Goal: Task Accomplishment & Management: Use online tool/utility

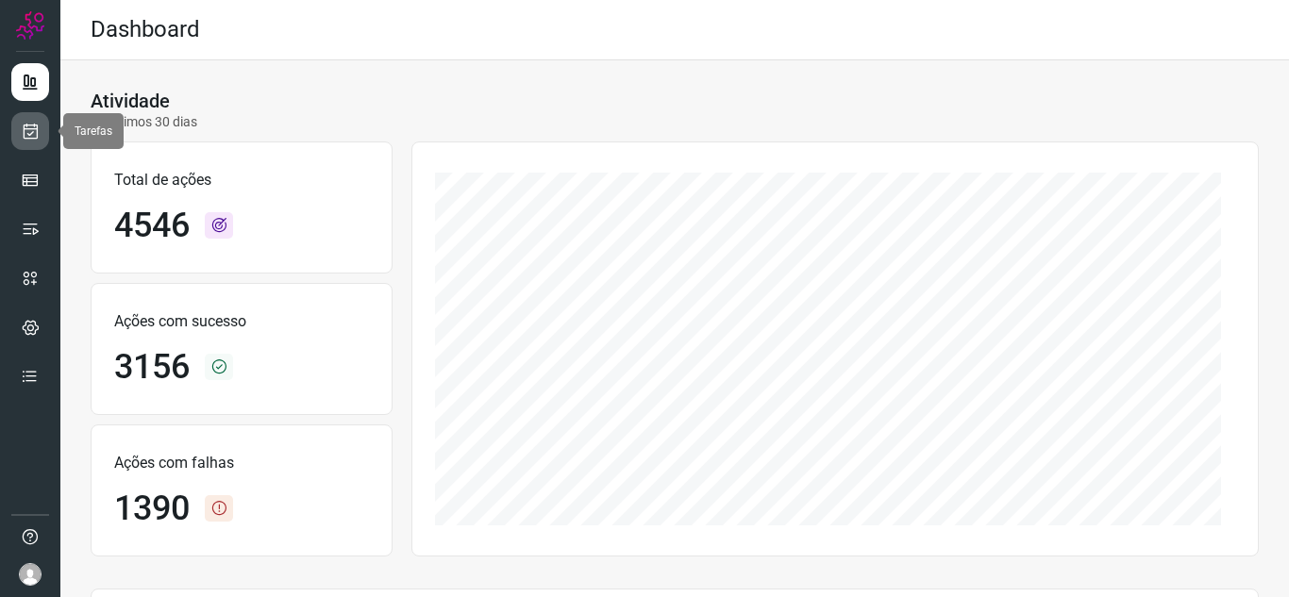
click at [29, 129] on icon at bounding box center [31, 131] width 20 height 19
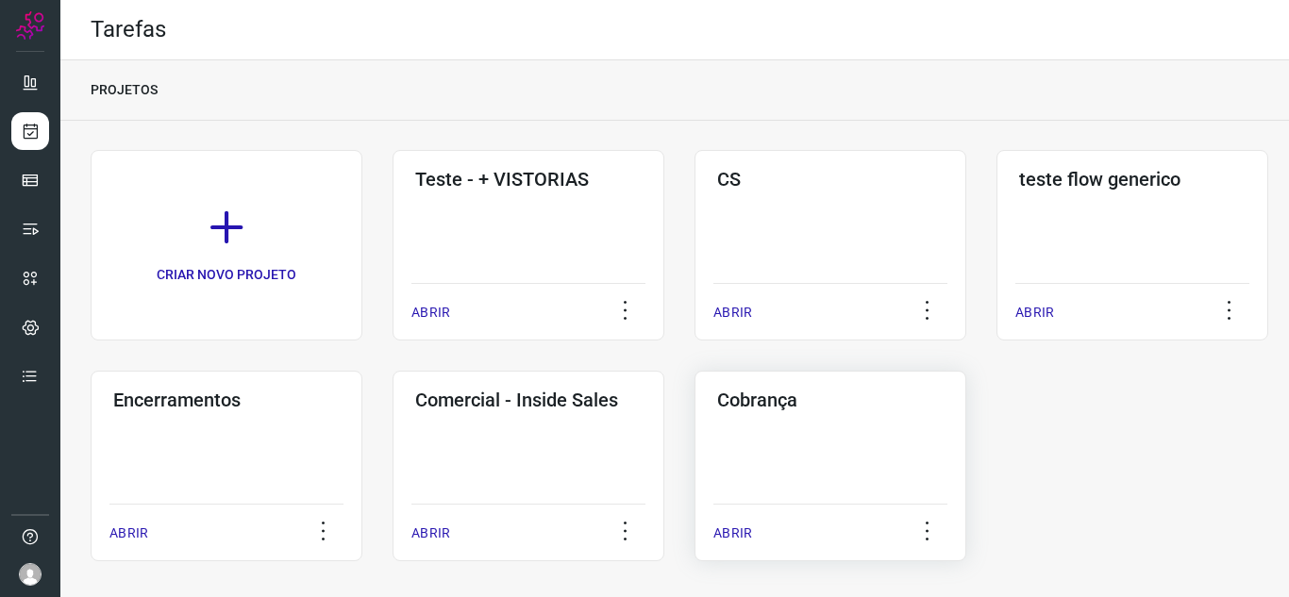
click at [827, 437] on div "Cobrança ABRIR" at bounding box center [831, 466] width 272 height 191
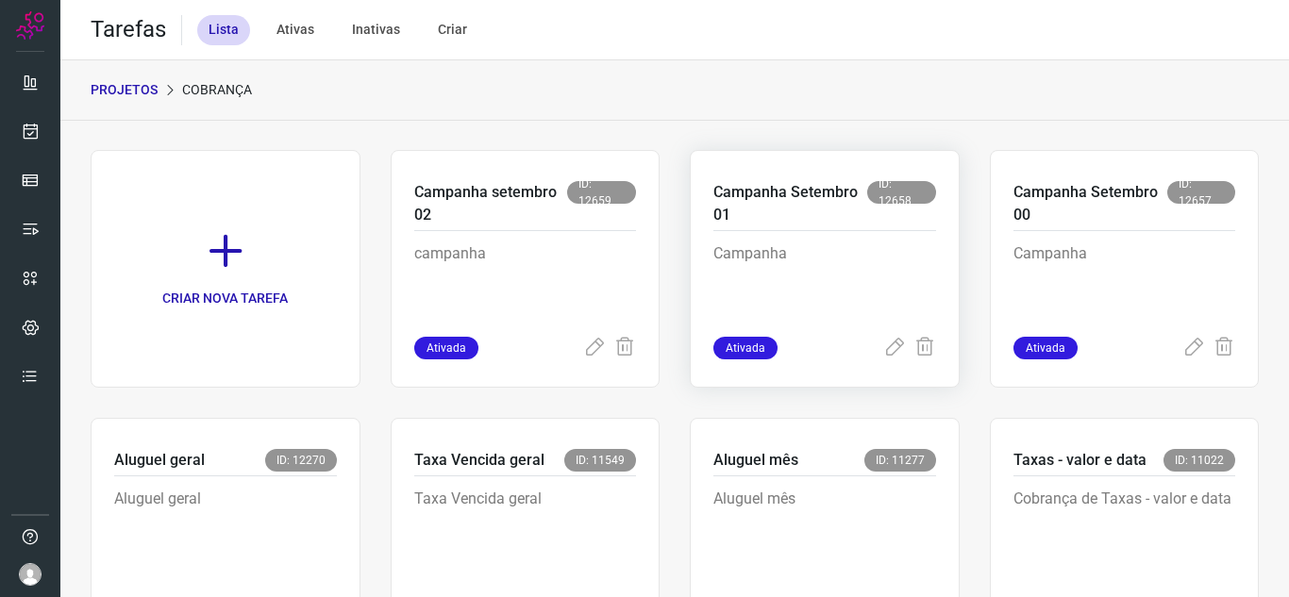
click at [812, 183] on p "Campanha Setembro 01" at bounding box center [790, 203] width 154 height 45
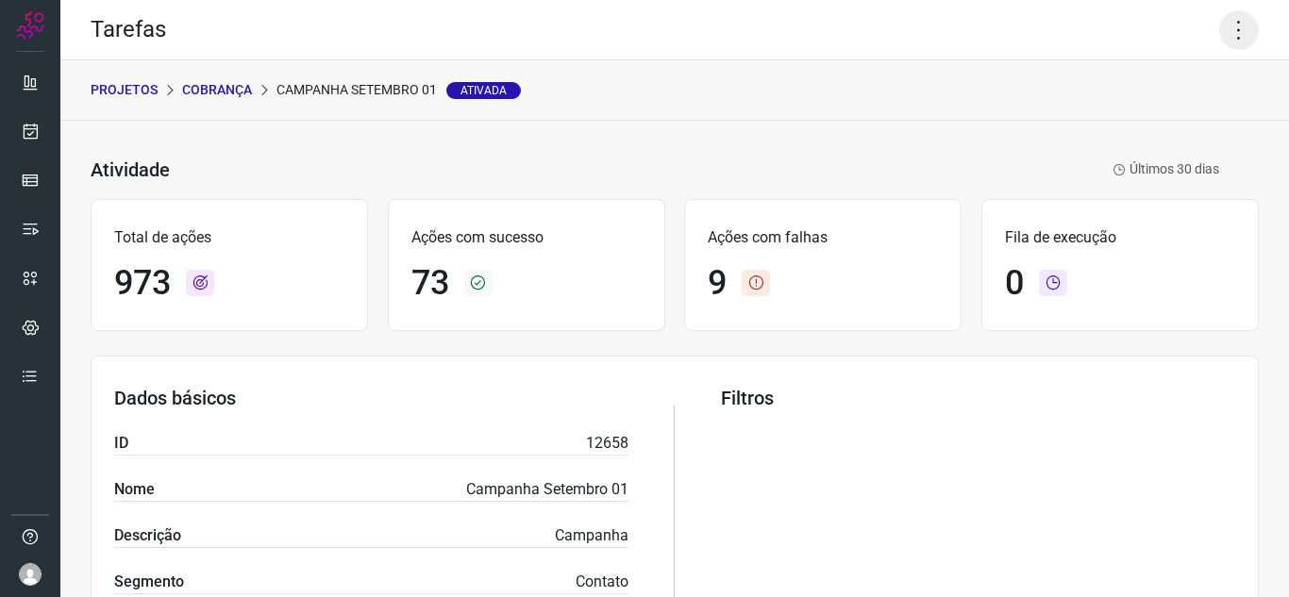
click at [1226, 26] on icon at bounding box center [1239, 30] width 40 height 40
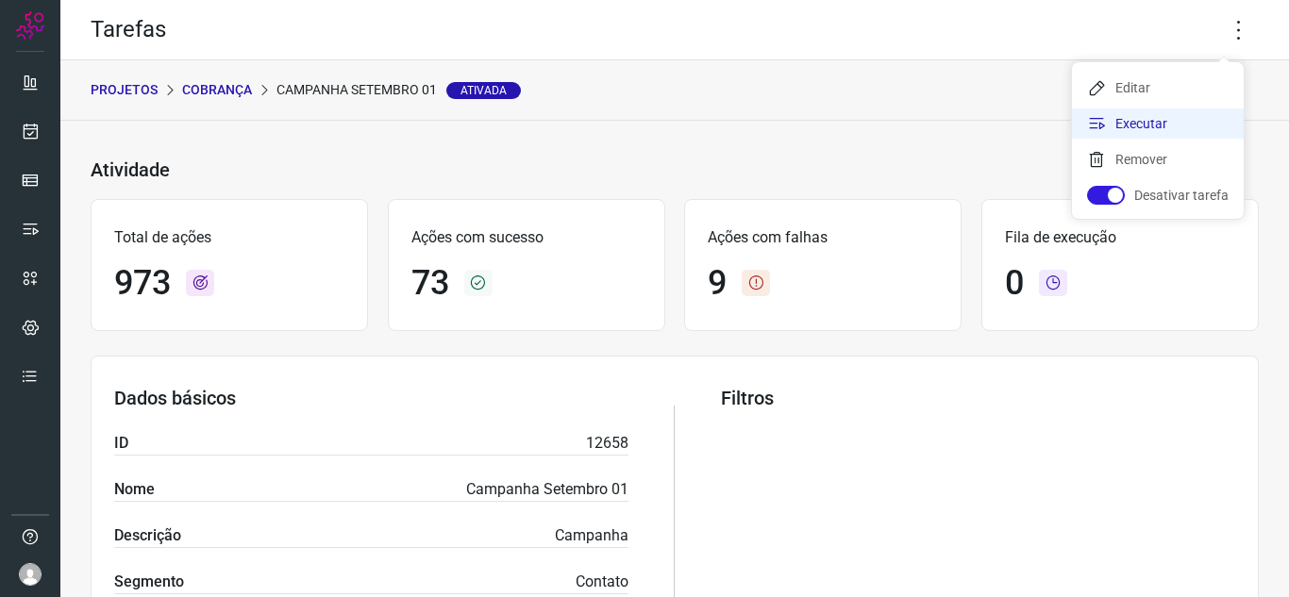
click at [1148, 126] on li "Executar" at bounding box center [1158, 124] width 172 height 30
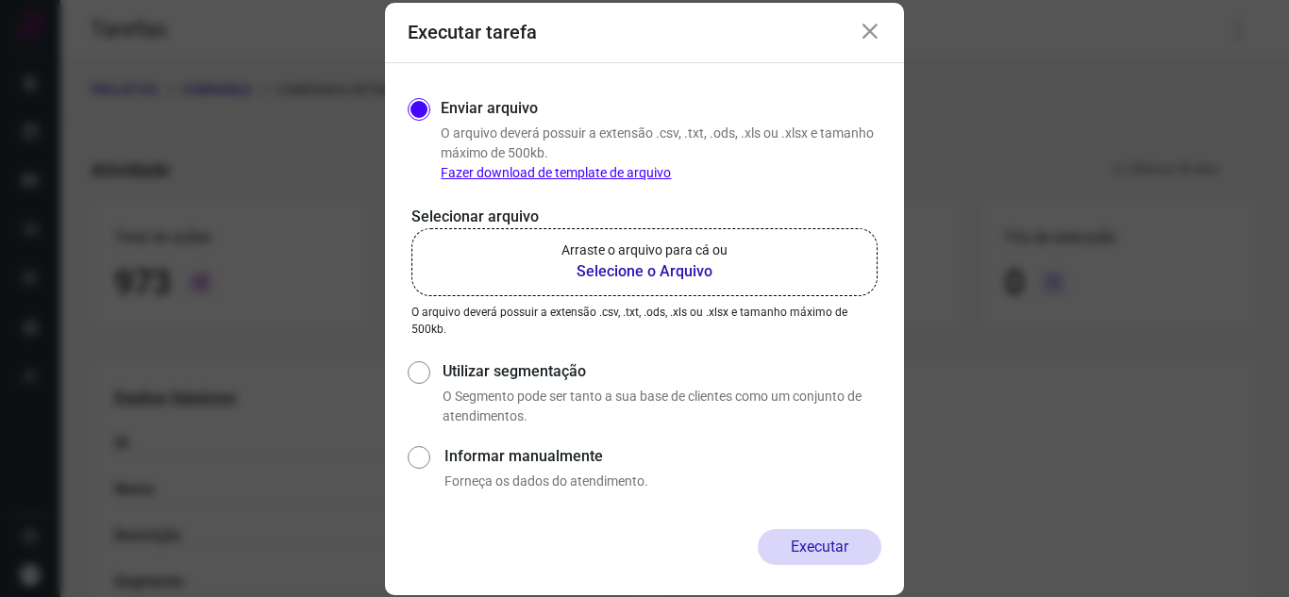
click at [730, 214] on p "Selecionar arquivo" at bounding box center [644, 217] width 466 height 23
click at [694, 243] on p "Arraste o arquivo para cá ou" at bounding box center [644, 251] width 166 height 20
click at [0, 0] on input "Arraste o arquivo para cá ou Selecione o Arquivo" at bounding box center [0, 0] width 0 height 0
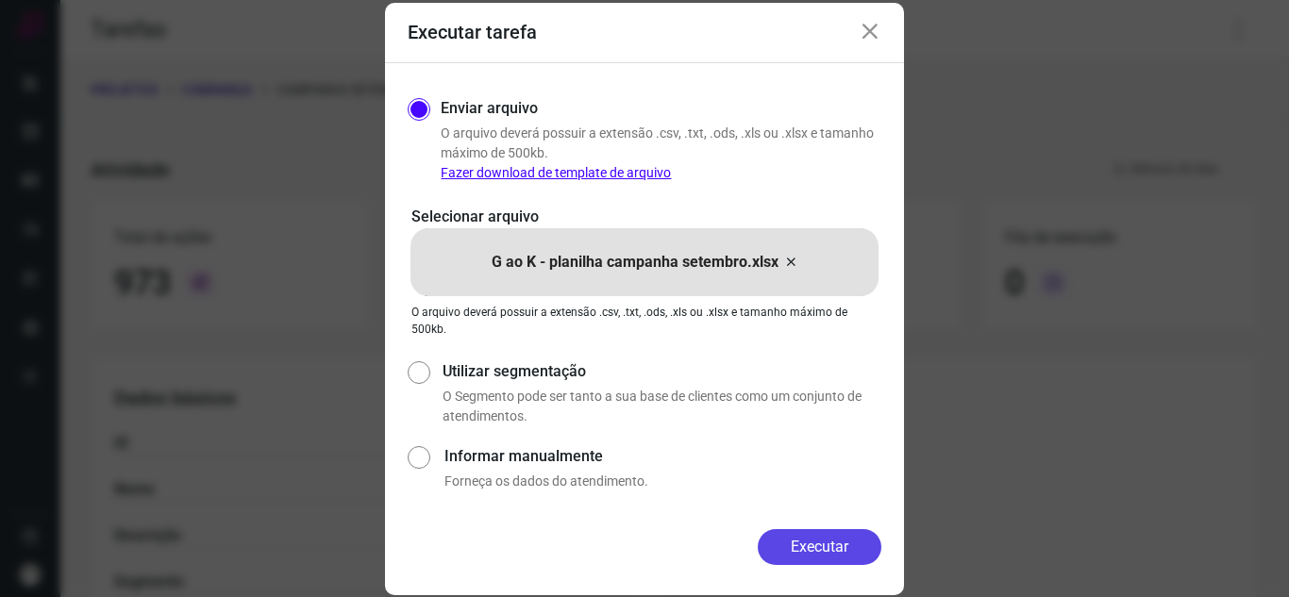
click at [795, 556] on button "Executar" at bounding box center [820, 547] width 124 height 36
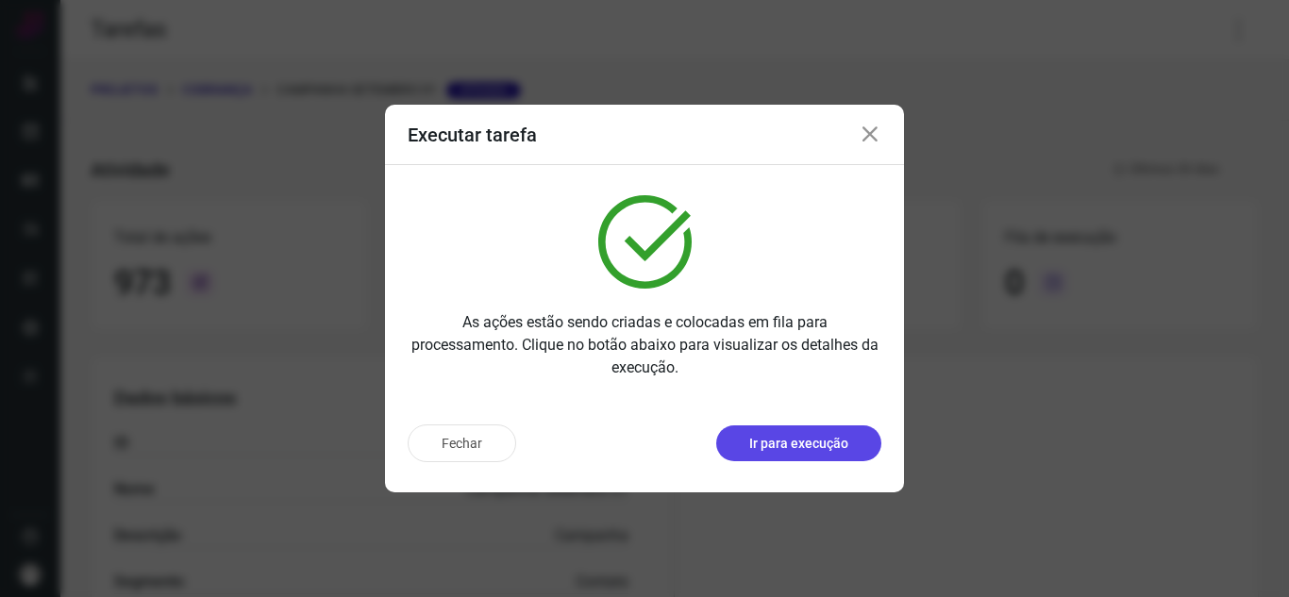
click at [815, 450] on p "Ir para execução" at bounding box center [798, 444] width 99 height 20
